Goal: Navigation & Orientation: Understand site structure

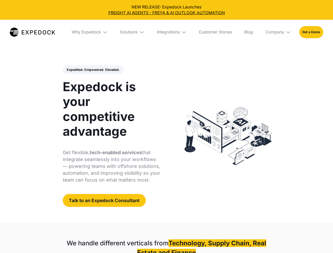
select select
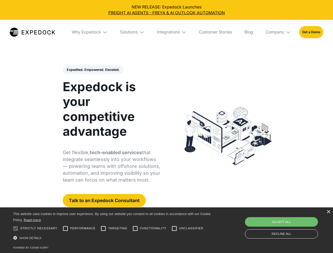
click at [166, 32] on div "Integrations" at bounding box center [168, 32] width 23 height 5
click at [90, 32] on div "Why Expedock" at bounding box center [81, 32] width 29 height 5
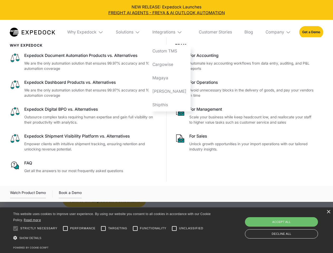
click at [133, 32] on div "Solutions" at bounding box center [125, 32] width 18 height 5
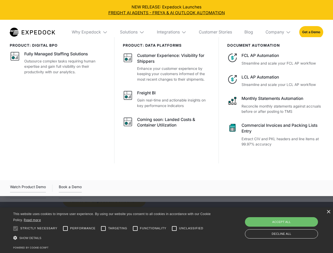
click at [172, 32] on div "Integrations" at bounding box center [168, 32] width 23 height 5
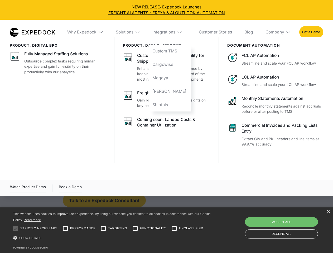
click at [278, 32] on div "Company" at bounding box center [274, 32] width 19 height 5
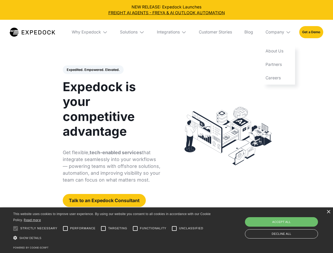
click at [93, 70] on div "Expedited. Empowered. Elevated. Automate Freight Document Extraction at 99.97% …" at bounding box center [112, 136] width 98 height 142
click at [16, 228] on div at bounding box center [15, 228] width 11 height 11
click at [65, 228] on input "Performance" at bounding box center [65, 228] width 11 height 11
checkbox input "true"
click at [103, 228] on input "Targeting" at bounding box center [103, 228] width 11 height 11
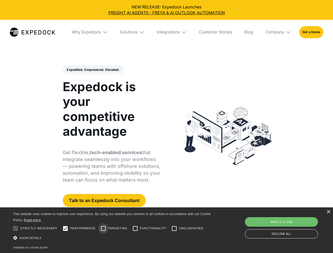
checkbox input "true"
click at [135, 228] on input "Functionality" at bounding box center [135, 228] width 11 height 11
checkbox input "true"
